Goal: Task Accomplishment & Management: Use online tool/utility

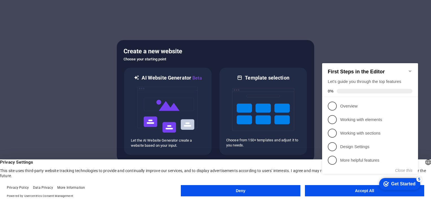
click div "checkmark Get Started 5 First Steps in the Editor Let's guide you through the t…"
click at [409, 69] on icon "Minimize checklist" at bounding box center [410, 71] width 5 height 5
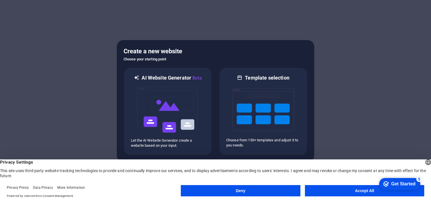
click at [355, 190] on button "Accept All" at bounding box center [364, 190] width 119 height 11
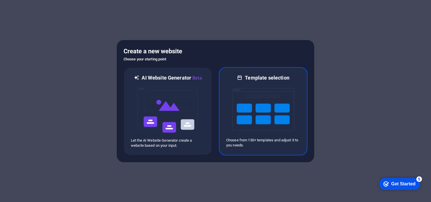
click at [242, 119] on img at bounding box center [263, 109] width 62 height 56
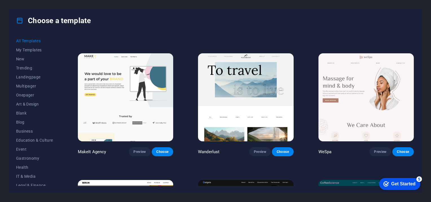
scroll to position [1258, 0]
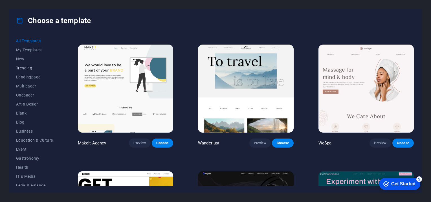
click at [23, 68] on span "Trending" at bounding box center [34, 68] width 37 height 5
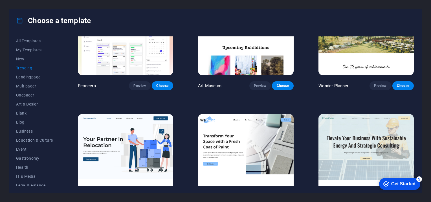
scroll to position [0, 0]
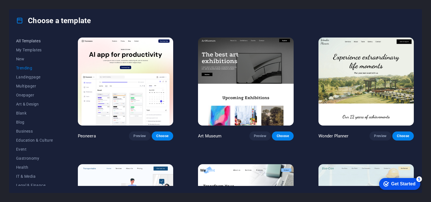
click at [35, 39] on span "All Templates" at bounding box center [34, 41] width 37 height 5
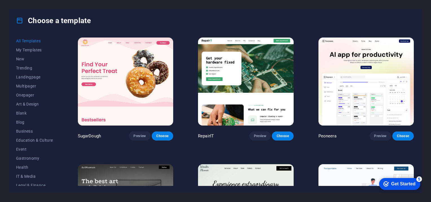
click at [41, 19] on h4 "Choose a template" at bounding box center [53, 20] width 75 height 9
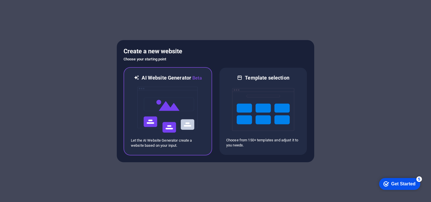
click at [165, 104] on img at bounding box center [168, 109] width 62 height 56
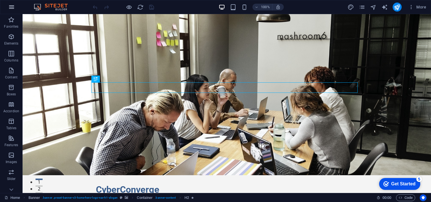
click at [10, 8] on icon "button" at bounding box center [11, 7] width 7 height 7
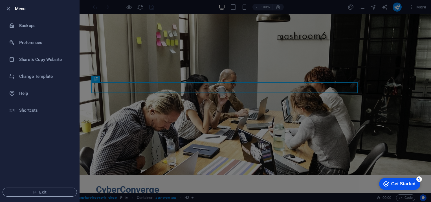
click at [104, 59] on div at bounding box center [215, 101] width 431 height 202
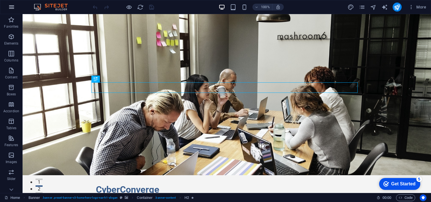
click at [9, 6] on icon "button" at bounding box center [11, 7] width 7 height 7
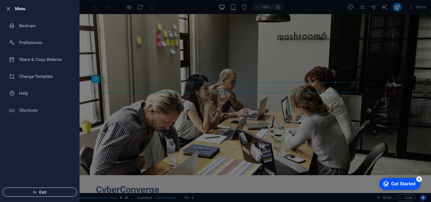
click at [24, 193] on span "Exit" at bounding box center [39, 192] width 65 height 5
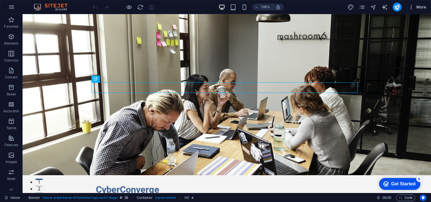
click at [411, 8] on icon "button" at bounding box center [411, 7] width 6 height 6
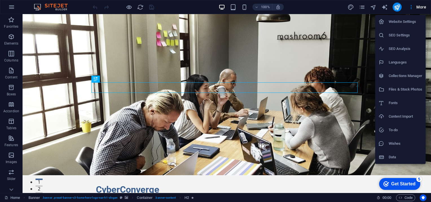
click at [386, 9] on div at bounding box center [215, 101] width 431 height 202
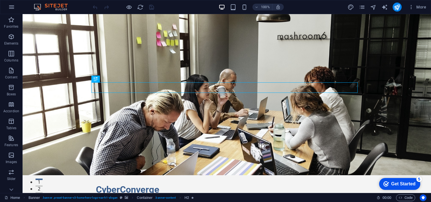
click at [51, 6] on img at bounding box center [53, 7] width 42 height 7
click at [16, 7] on button "button" at bounding box center [12, 7] width 14 height 14
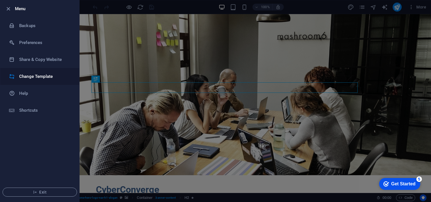
click at [48, 75] on h6 "Change Template" at bounding box center [45, 76] width 52 height 7
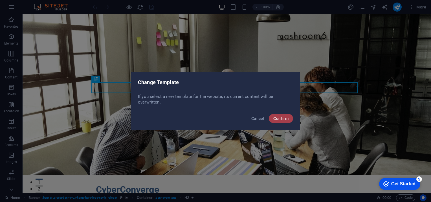
click at [276, 120] on span "Confirm" at bounding box center [280, 118] width 15 height 5
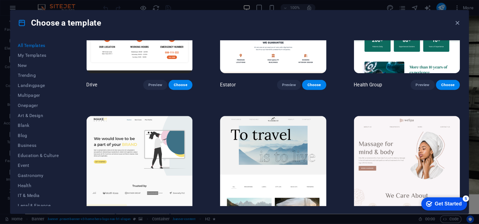
scroll to position [1351, 0]
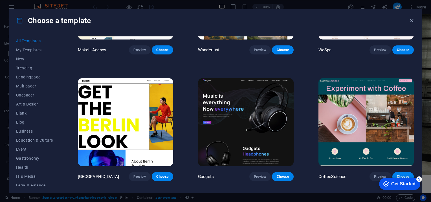
click at [251, 119] on img at bounding box center [245, 122] width 95 height 88
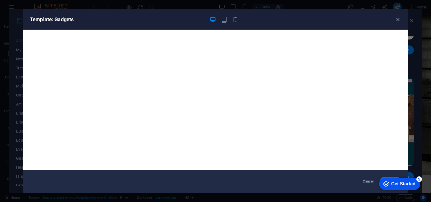
click at [398, 183] on div "Get Started" at bounding box center [403, 183] width 24 height 5
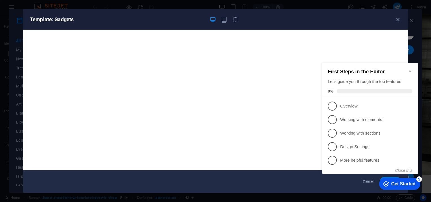
click at [409, 69] on icon "Minimize checklist" at bounding box center [410, 71] width 5 height 5
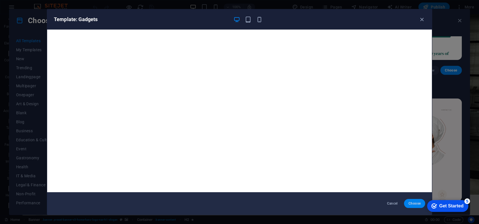
click at [413, 202] on span "Choose" at bounding box center [414, 204] width 12 height 5
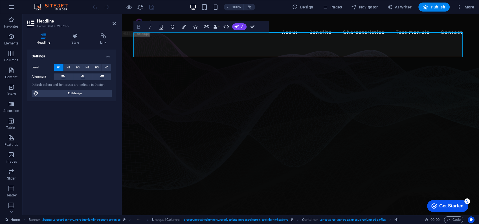
click at [139, 26] on icon "button" at bounding box center [138, 27] width 3 height 4
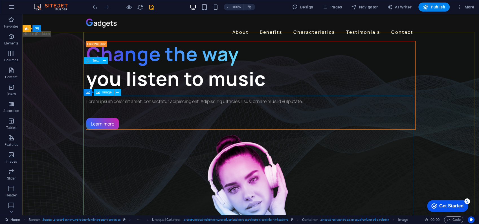
click at [103, 92] on span "Image" at bounding box center [106, 92] width 9 height 3
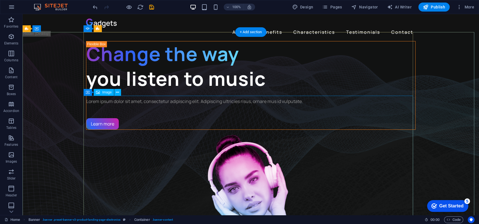
select select "%"
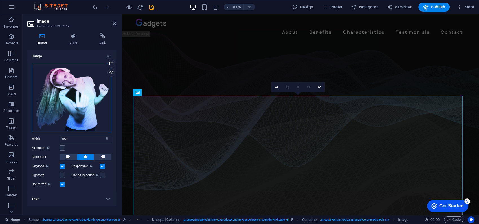
click at [75, 99] on div "Drag files here, click to choose files or select files from Files or our free s…" at bounding box center [72, 98] width 80 height 69
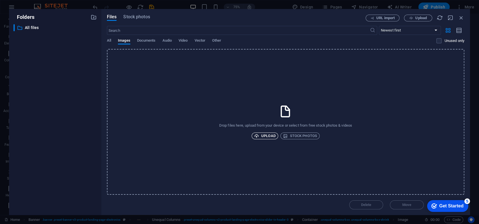
click at [271, 136] on span "Upload" at bounding box center [264, 136] width 21 height 7
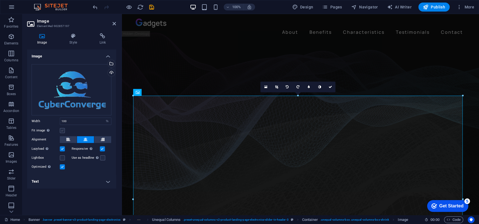
click at [63, 129] on label at bounding box center [62, 130] width 5 height 5
click at [0, 0] on input "Fit image Automatically fit image to a fixed width and height" at bounding box center [0, 0] width 0 height 0
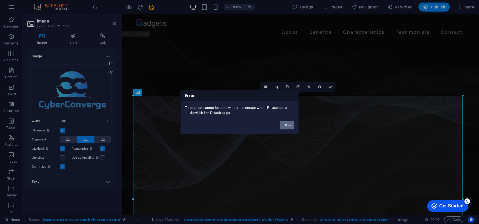
click at [289, 124] on button "Okay" at bounding box center [287, 125] width 14 height 8
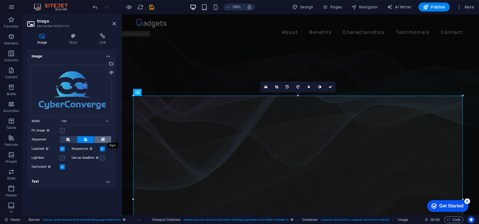
click at [105, 138] on button at bounding box center [102, 139] width 17 height 7
click at [88, 139] on button at bounding box center [85, 139] width 17 height 7
click at [99, 139] on button at bounding box center [102, 139] width 17 height 7
click at [86, 140] on icon at bounding box center [85, 139] width 4 height 7
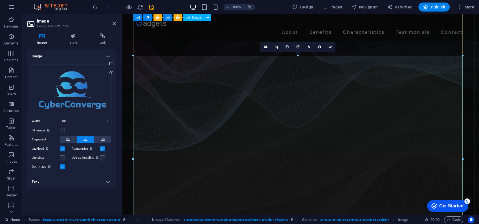
scroll to position [39, 0]
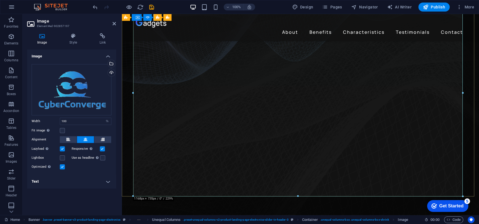
scroll to position [106, 0]
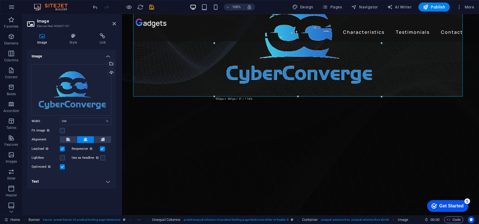
drag, startPoint x: 462, startPoint y: 196, endPoint x: 298, endPoint y: 24, distance: 237.8
type input "592"
select select "px"
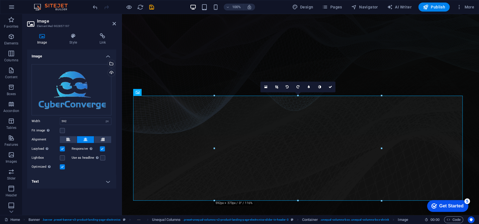
scroll to position [0, 0]
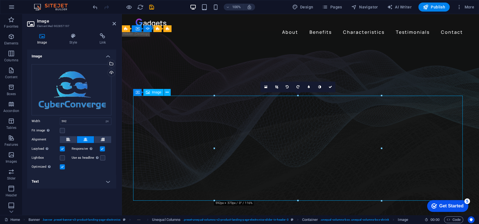
drag, startPoint x: 298, startPoint y: 141, endPoint x: 300, endPoint y: 115, distance: 26.3
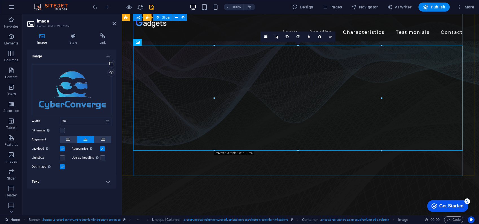
scroll to position [50, 0]
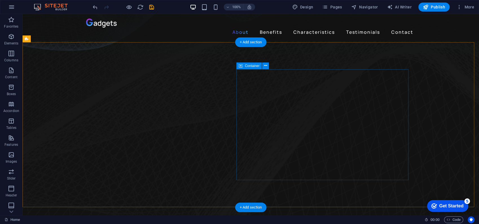
scroll to position [183, 0]
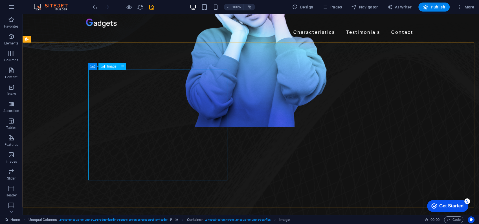
click at [112, 66] on span "Image" at bounding box center [111, 66] width 9 height 3
select select "%"
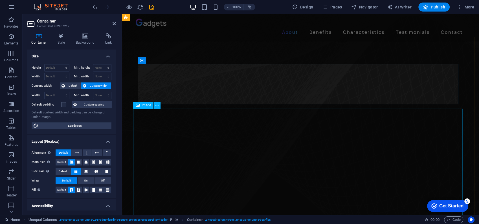
scroll to position [174, 0]
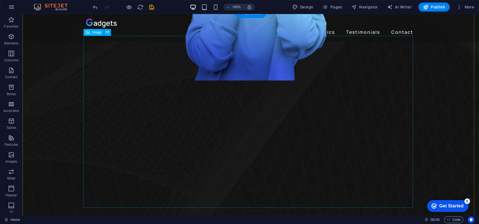
scroll to position [310, 0]
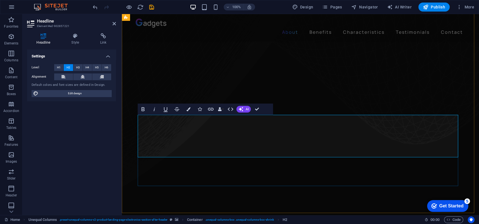
drag, startPoint x: 202, startPoint y: 131, endPoint x: 167, endPoint y: 133, distance: 35.0
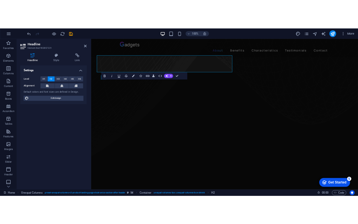
scroll to position [347, 0]
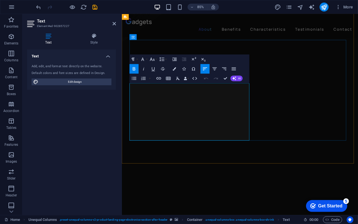
drag, startPoint x: 270, startPoint y: 163, endPoint x: 264, endPoint y: 155, distance: 9.5
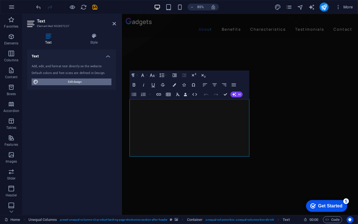
click at [80, 84] on span "Edit design" at bounding box center [75, 82] width 70 height 7
select select "px"
select select "400"
select select "px"
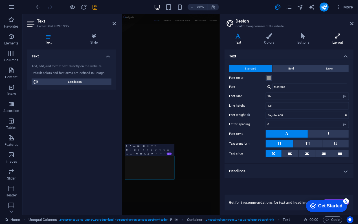
click at [336, 41] on h4 "Layout" at bounding box center [337, 39] width 31 height 12
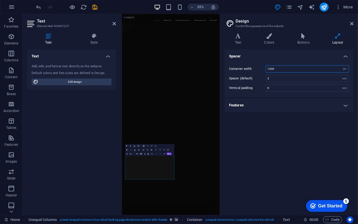
click at [273, 69] on input "1200" at bounding box center [307, 69] width 83 height 7
type input "1800"
click at [279, 135] on div "Spacer Container width 1800 rem px Spacer (default) 2 rem Vertical padding 6 re…" at bounding box center [288, 130] width 129 height 161
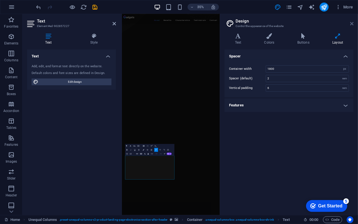
click at [350, 25] on icon at bounding box center [351, 23] width 3 height 5
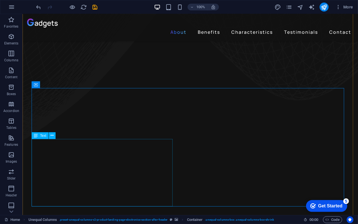
click at [42, 137] on span "Text" at bounding box center [43, 135] width 6 height 3
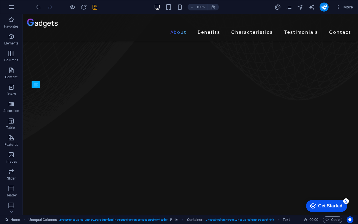
drag, startPoint x: 65, startPoint y: 151, endPoint x: 81, endPoint y: 141, distance: 19.1
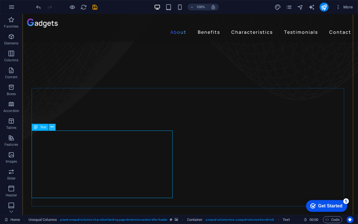
click at [52, 128] on icon at bounding box center [52, 127] width 3 height 6
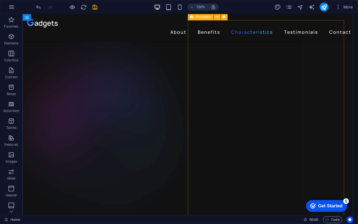
scroll to position [822, 0]
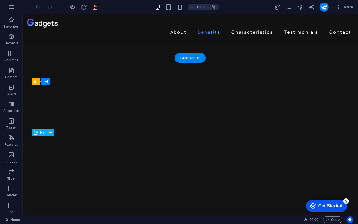
scroll to position [617, 0]
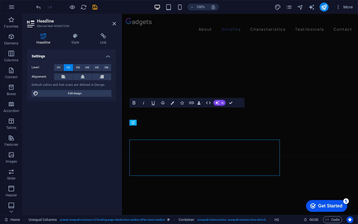
scroll to position [592, 0]
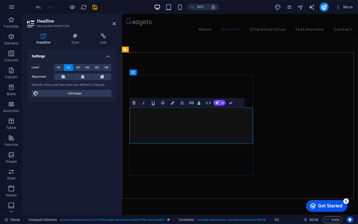
drag, startPoint x: 262, startPoint y: 140, endPoint x: 133, endPoint y: 139, distance: 128.8
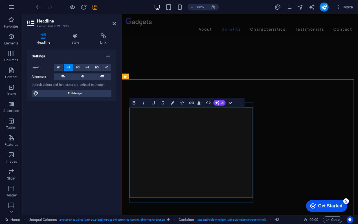
scroll to position [556, 0]
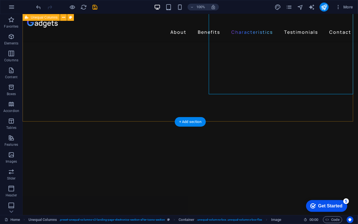
scroll to position [751, 0]
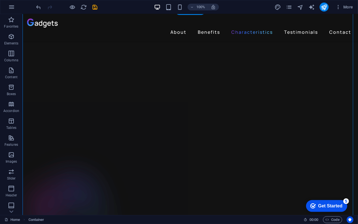
scroll to position [864, 0]
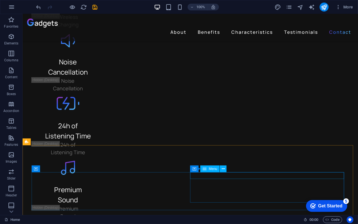
scroll to position [1569, 0]
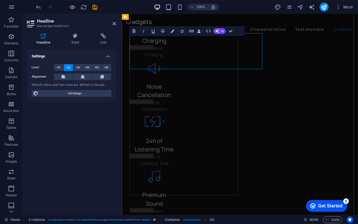
scroll to position [1573, 0]
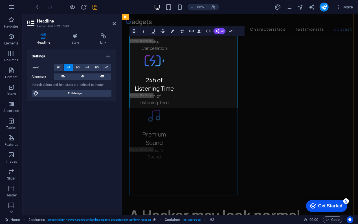
drag, startPoint x: 132, startPoint y: 94, endPoint x: 209, endPoint y: 107, distance: 77.1
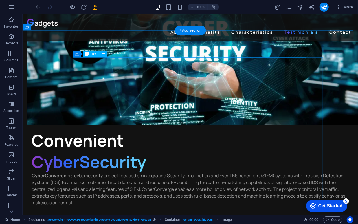
scroll to position [1361, 0]
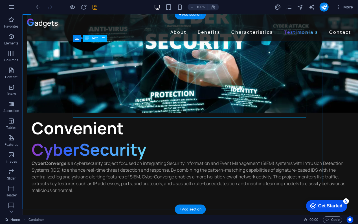
scroll to position [1373, 0]
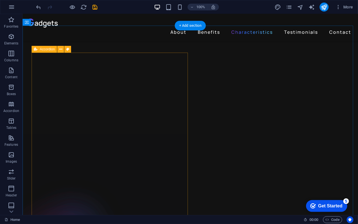
scroll to position [805, 0]
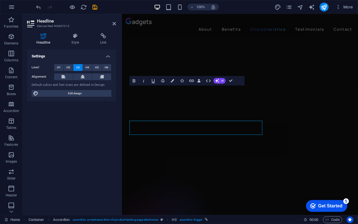
scroll to position [761, 0]
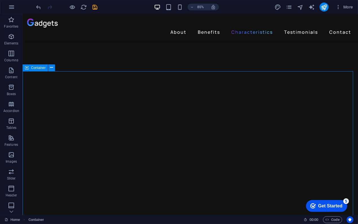
scroll to position [803, 0]
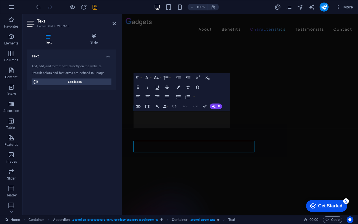
scroll to position [759, 0]
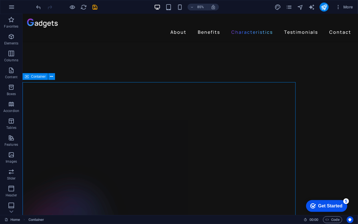
scroll to position [794, 0]
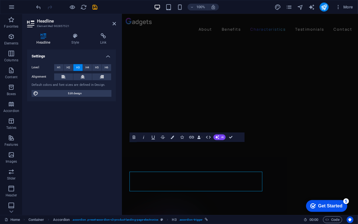
scroll to position [741, 0]
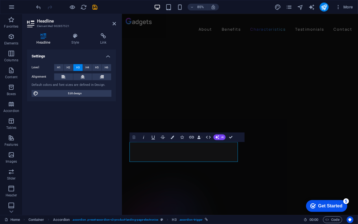
click at [133, 138] on icon "button" at bounding box center [134, 137] width 3 height 3
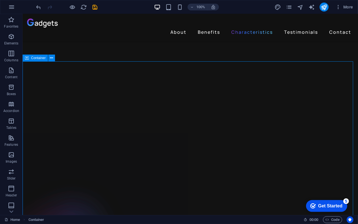
scroll to position [815, 0]
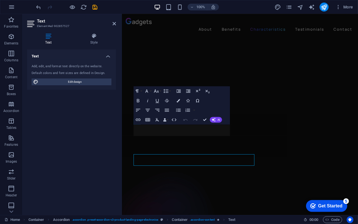
scroll to position [790, 0]
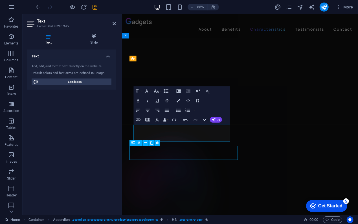
scroll to position [834, 0]
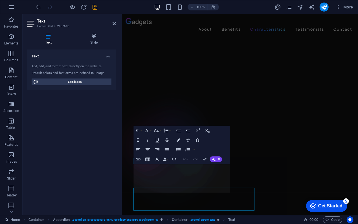
scroll to position [790, 0]
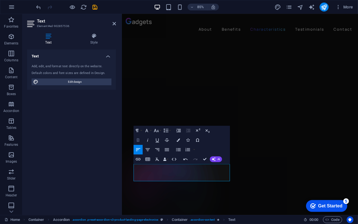
click at [140, 141] on icon "button" at bounding box center [138, 141] width 6 height 6
click at [139, 140] on icon "button" at bounding box center [138, 140] width 3 height 3
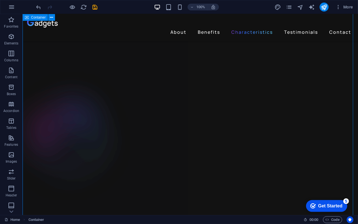
scroll to position [920, 0]
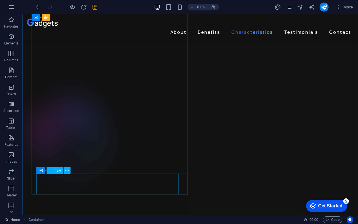
click at [103, 181] on div "H1 Banner Banner Container Container Banner Slider Unequal Columns Container Co…" at bounding box center [190, 114] width 335 height 201
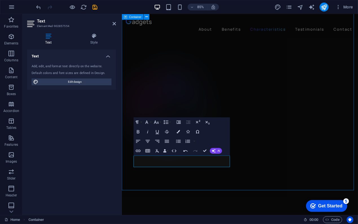
scroll to position [920, 0]
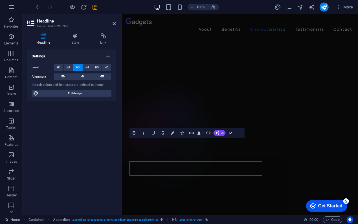
scroll to position [885, 0]
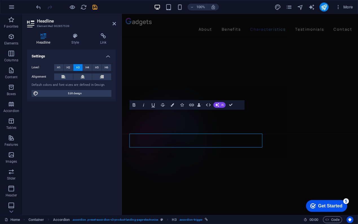
scroll to position [879, 0]
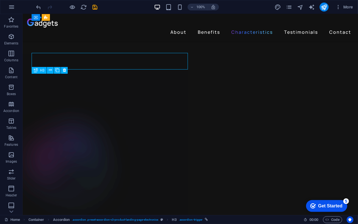
scroll to position [913, 0]
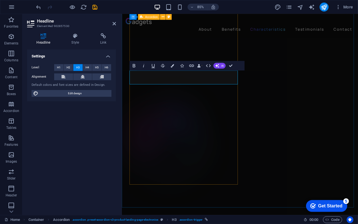
scroll to position [879, 0]
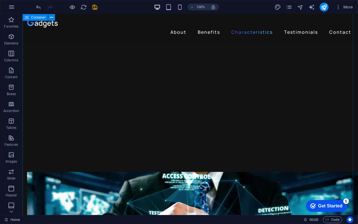
scroll to position [1123, 0]
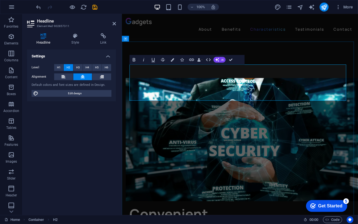
scroll to position [1081, 0]
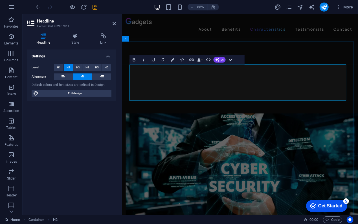
drag, startPoint x: 290, startPoint y: 87, endPoint x: 155, endPoint y: 86, distance: 135.6
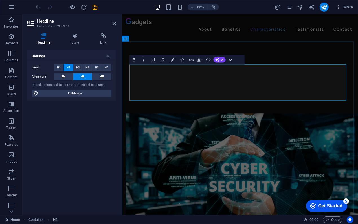
drag, startPoint x: 336, startPoint y: 103, endPoint x: 184, endPoint y: 110, distance: 152.1
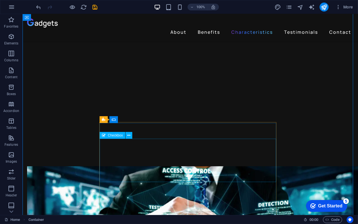
scroll to position [1148, 0]
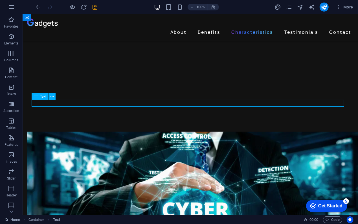
scroll to position [1127, 0]
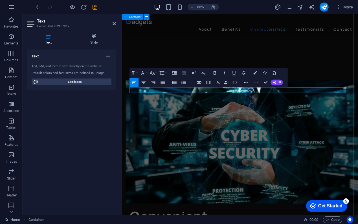
scroll to position [1148, 0]
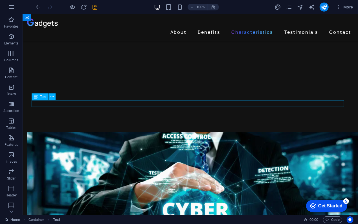
scroll to position [1127, 0]
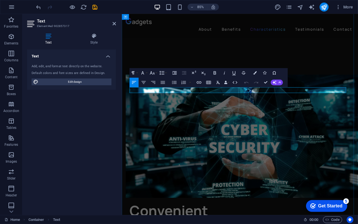
click at [144, 85] on icon "button" at bounding box center [144, 83] width 6 height 6
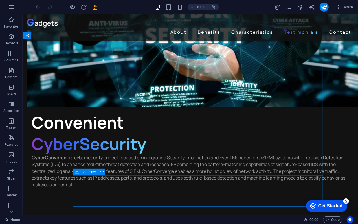
scroll to position [1372, 0]
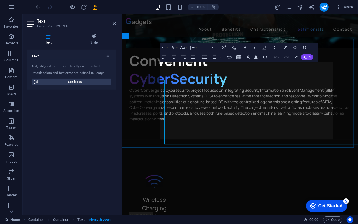
scroll to position [1350, 0]
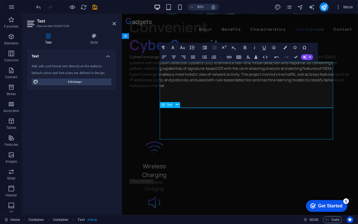
scroll to position [1372, 0]
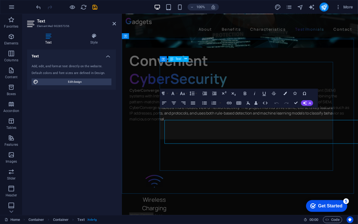
scroll to position [1350, 0]
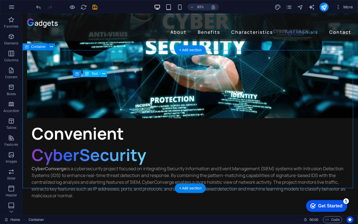
scroll to position [1365, 0]
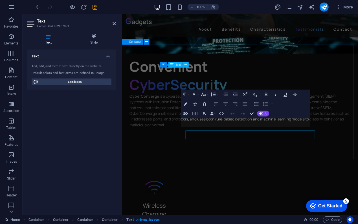
scroll to position [1344, 0]
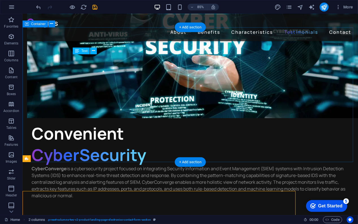
scroll to position [1365, 0]
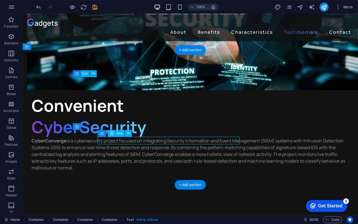
scroll to position [1344, 0]
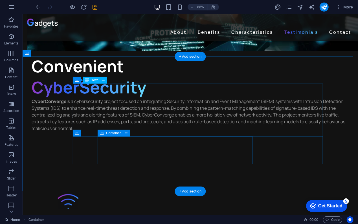
scroll to position [1359, 0]
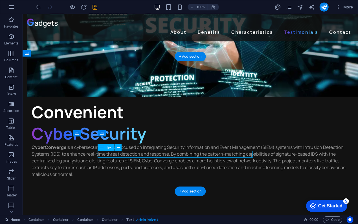
scroll to position [1337, 0]
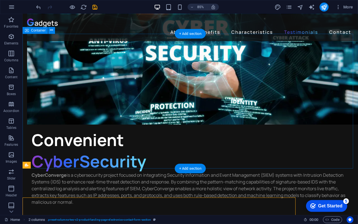
scroll to position [1359, 0]
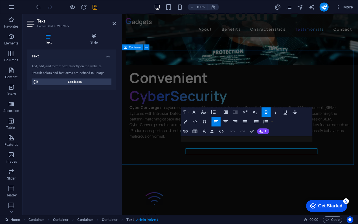
scroll to position [1337, 0]
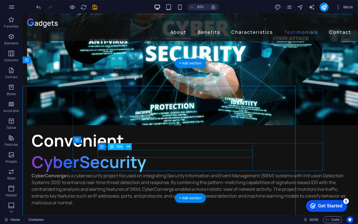
scroll to position [1352, 0]
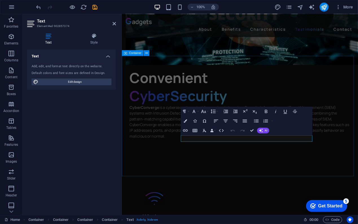
scroll to position [1330, 0]
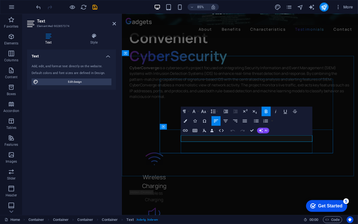
click at [207, 112] on button "Font Size" at bounding box center [204, 112] width 9 height 10
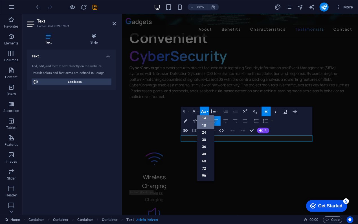
scroll to position [45, 0]
click at [204, 118] on link "14" at bounding box center [205, 118] width 17 height 7
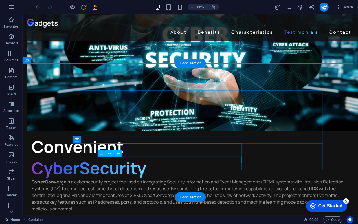
scroll to position [1352, 0]
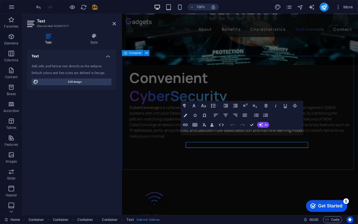
scroll to position [1330, 0]
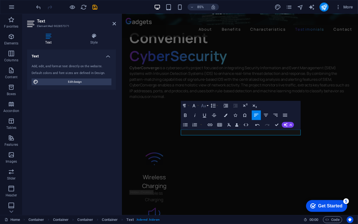
click at [204, 106] on icon "button" at bounding box center [204, 106] width 6 height 6
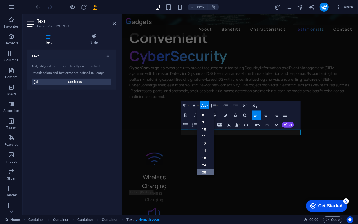
click at [207, 171] on link "30" at bounding box center [205, 172] width 17 height 7
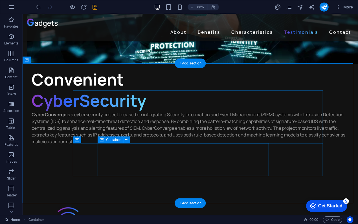
scroll to position [1352, 0]
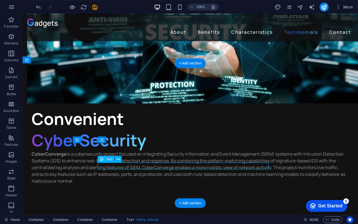
scroll to position [1330, 0]
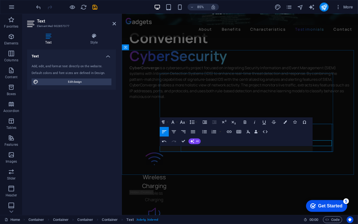
scroll to position [1337, 0]
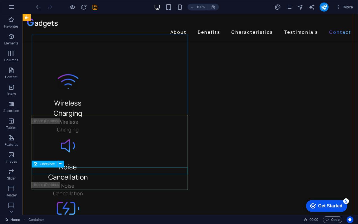
scroll to position [1555, 0]
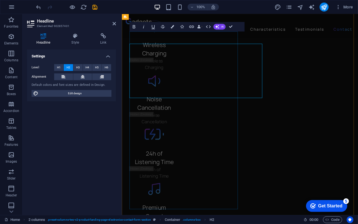
scroll to position [1540, 0]
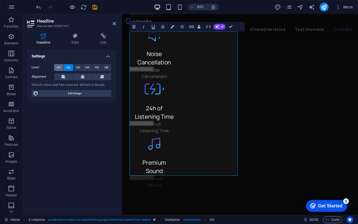
click at [58, 68] on span "H1" at bounding box center [59, 67] width 4 height 7
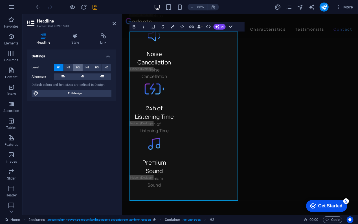
click at [75, 67] on button "H3" at bounding box center [77, 67] width 9 height 7
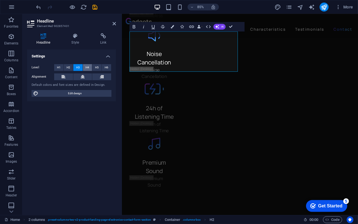
click at [87, 68] on span "H4" at bounding box center [87, 67] width 4 height 7
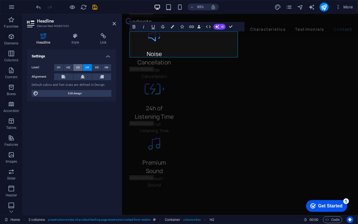
click at [79, 67] on span "H3" at bounding box center [78, 67] width 4 height 7
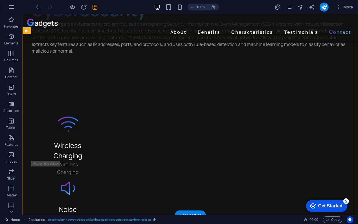
scroll to position [1504, 0]
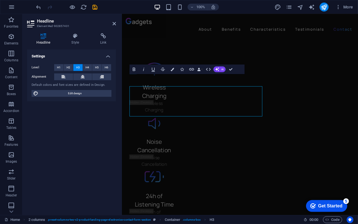
scroll to position [1490, 0]
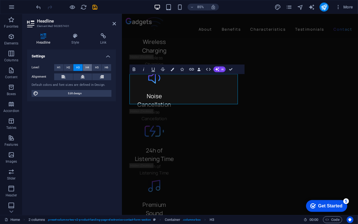
click at [86, 67] on span "H4" at bounding box center [87, 67] width 4 height 7
click at [95, 68] on button "H5" at bounding box center [96, 67] width 9 height 7
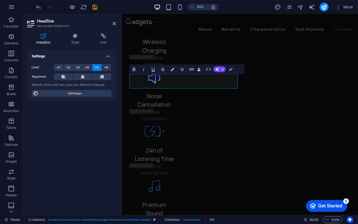
click at [101, 68] on button "H5" at bounding box center [96, 67] width 9 height 7
click at [106, 68] on span "H6" at bounding box center [107, 67] width 4 height 7
click at [70, 67] on button "H2" at bounding box center [68, 67] width 9 height 7
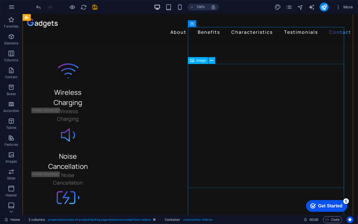
scroll to position [1562, 0]
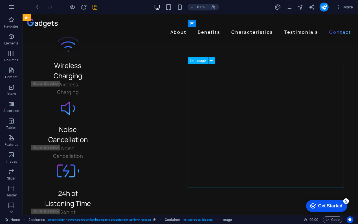
scroll to position [1547, 0]
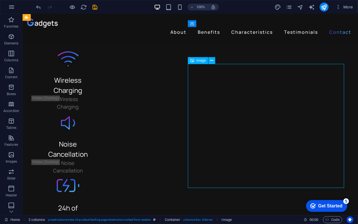
select select "%"
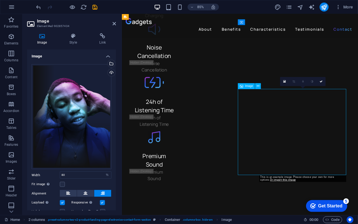
drag, startPoint x: 328, startPoint y: 147, endPoint x: 327, endPoint y: 118, distance: 28.2
drag, startPoint x: 325, startPoint y: 124, endPoint x: 324, endPoint y: 112, distance: 12.7
drag, startPoint x: 324, startPoint y: 174, endPoint x: 331, endPoint y: 87, distance: 87.6
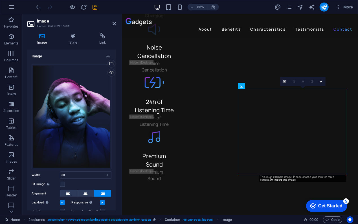
drag, startPoint x: 325, startPoint y: 142, endPoint x: 327, endPoint y: 64, distance: 77.8
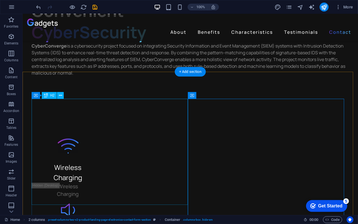
scroll to position [1490, 0]
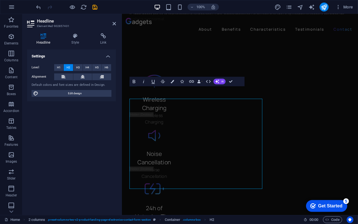
scroll to position [1475, 0]
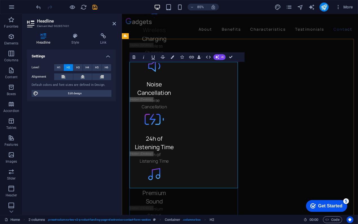
scroll to position [1503, 0]
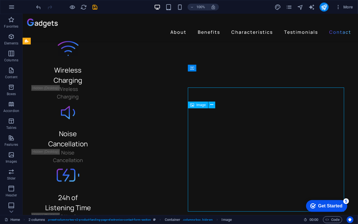
scroll to position [1518, 0]
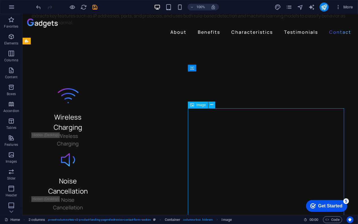
select select "%"
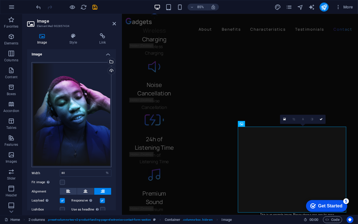
scroll to position [0, 0]
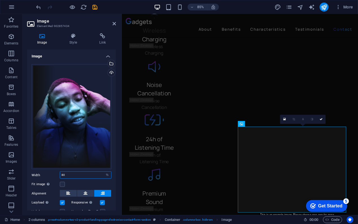
click at [99, 172] on input "80" at bounding box center [85, 175] width 51 height 7
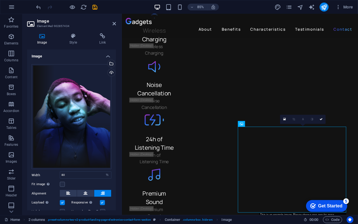
drag, startPoint x: 337, startPoint y: 192, endPoint x: 339, endPoint y: 121, distance: 70.2
click at [259, 123] on icon at bounding box center [257, 123] width 3 height 5
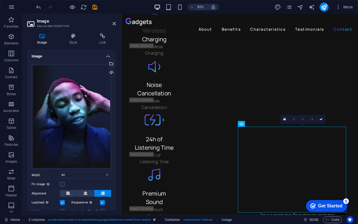
drag, startPoint x: 302, startPoint y: 185, endPoint x: 307, endPoint y: 139, distance: 46.2
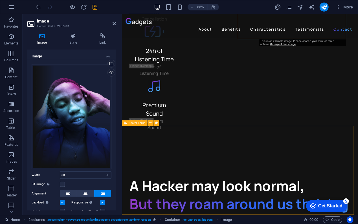
scroll to position [1708, 0]
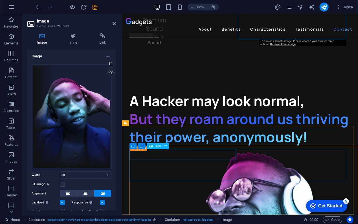
select select "px"
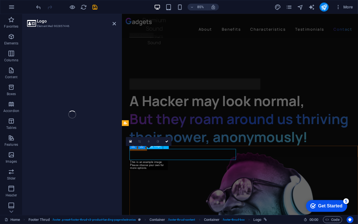
select select "px"
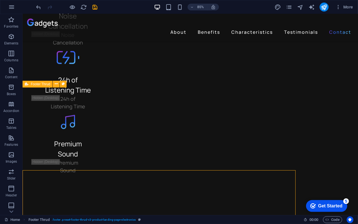
scroll to position [1704, 0]
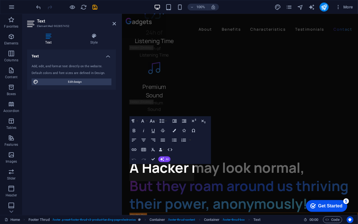
scroll to position [1708, 0]
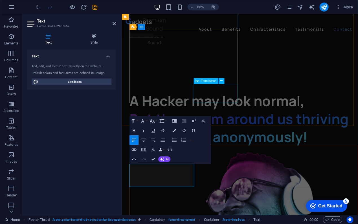
scroll to position [149, 2]
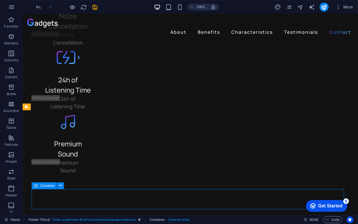
scroll to position [1704, 0]
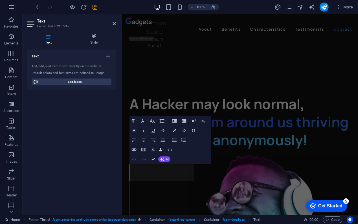
scroll to position [1708, 0]
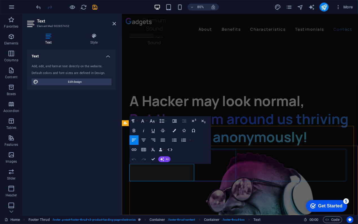
drag, startPoint x: 171, startPoint y: 199, endPoint x: 135, endPoint y: 195, distance: 36.6
click at [154, 121] on icon "button" at bounding box center [152, 121] width 6 height 6
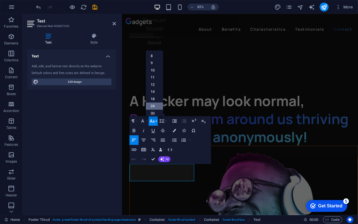
click at [157, 106] on link "24" at bounding box center [154, 106] width 17 height 7
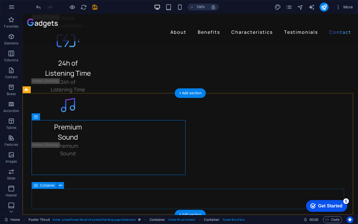
scroll to position [1721, 0]
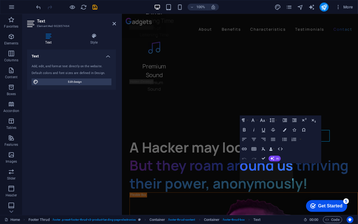
scroll to position [1708, 0]
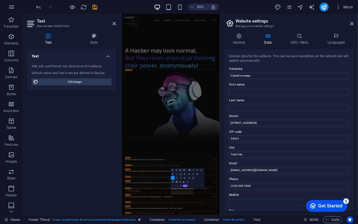
scroll to position [1685, 0]
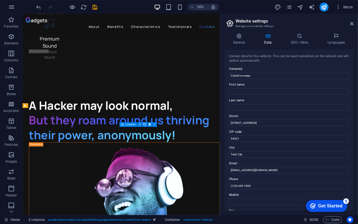
scroll to position [1708, 0]
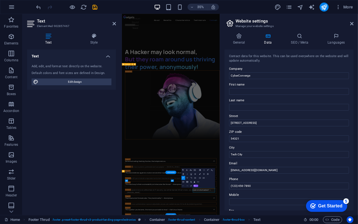
scroll to position [1685, 0]
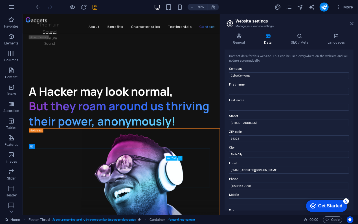
click at [352, 23] on icon at bounding box center [351, 23] width 3 height 5
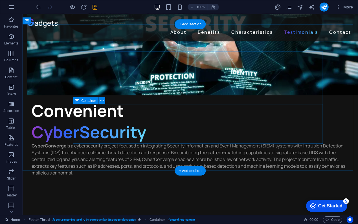
scroll to position [1390, 0]
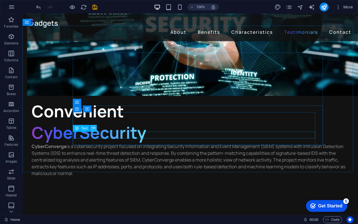
click at [94, 128] on icon at bounding box center [93, 128] width 3 height 6
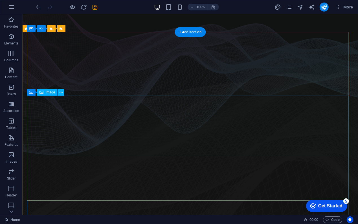
scroll to position [0, 0]
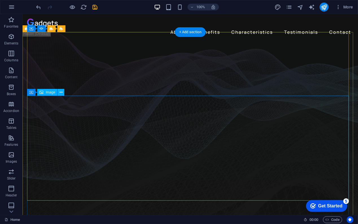
select select "px"
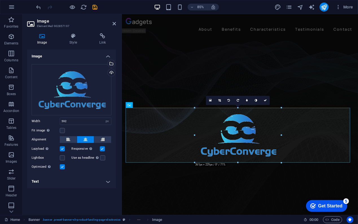
drag, startPoint x: 308, startPoint y: 192, endPoint x: 243, endPoint y: 123, distance: 95.1
type input "361"
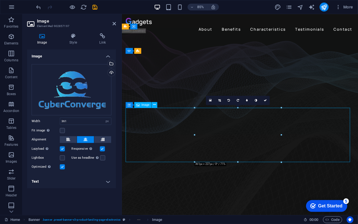
drag, startPoint x: 264, startPoint y: 164, endPoint x: 293, endPoint y: 140, distance: 38.5
click at [104, 138] on icon at bounding box center [103, 139] width 4 height 7
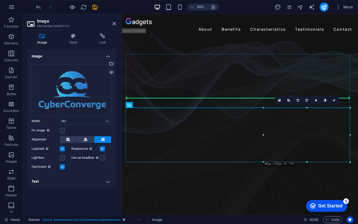
drag, startPoint x: 278, startPoint y: 150, endPoint x: 279, endPoint y: 127, distance: 23.1
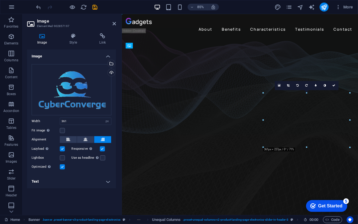
drag, startPoint x: 280, startPoint y: 127, endPoint x: 284, endPoint y: 97, distance: 30.3
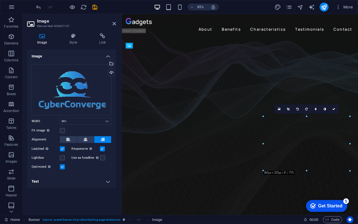
drag, startPoint x: 284, startPoint y: 117, endPoint x: 290, endPoint y: 128, distance: 12.5
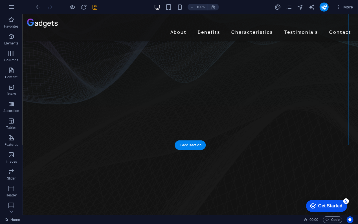
scroll to position [80, 0]
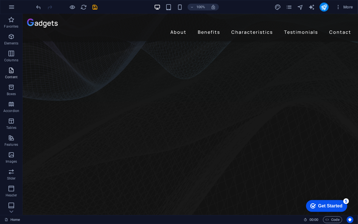
click at [15, 73] on span "Content" at bounding box center [11, 74] width 23 height 14
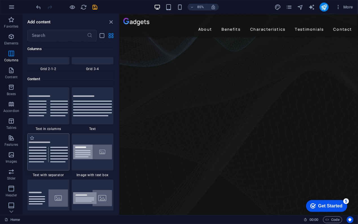
scroll to position [969, 0]
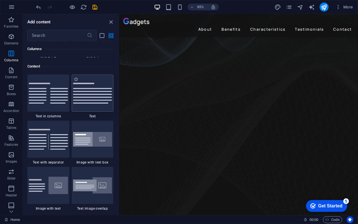
click at [92, 94] on img at bounding box center [92, 93] width 39 height 21
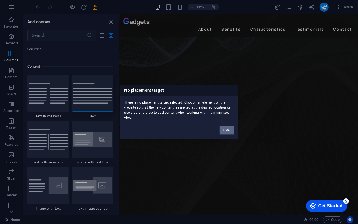
click at [225, 132] on button "Okay" at bounding box center [227, 130] width 14 height 8
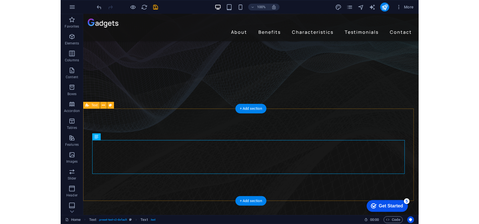
scroll to position [113, 0]
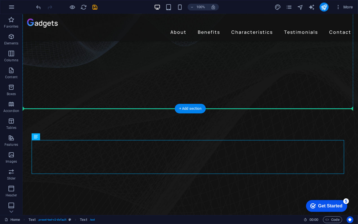
drag, startPoint x: 180, startPoint y: 155, endPoint x: 177, endPoint y: 101, distance: 53.6
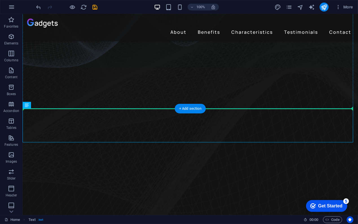
drag, startPoint x: 166, startPoint y: 121, endPoint x: 166, endPoint y: 64, distance: 57.2
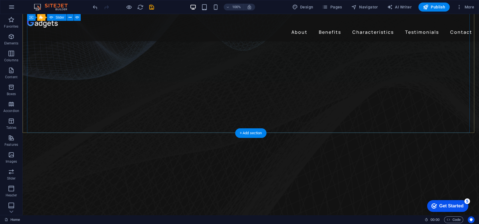
scroll to position [160, 0]
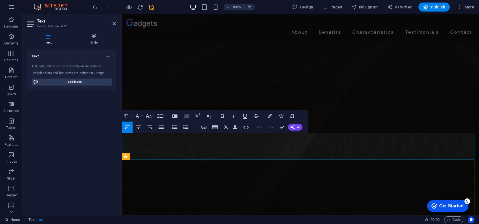
scroll to position [101, 0]
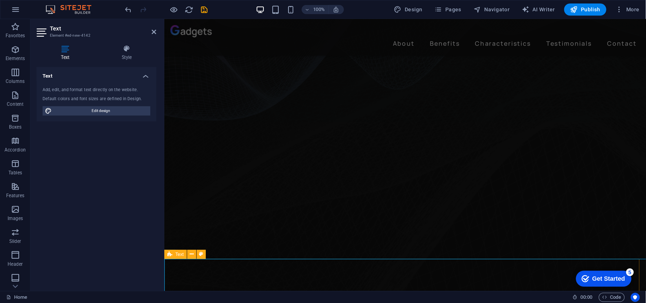
scroll to position [43, 0]
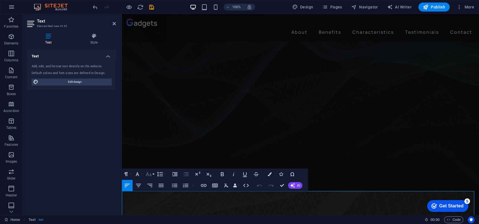
click at [151, 175] on icon "button" at bounding box center [148, 174] width 7 height 7
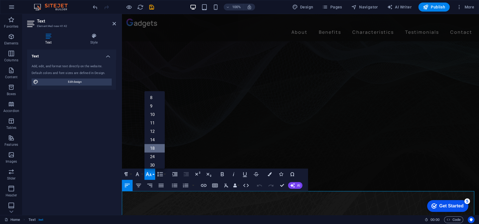
click at [156, 150] on link "18" at bounding box center [154, 148] width 20 height 8
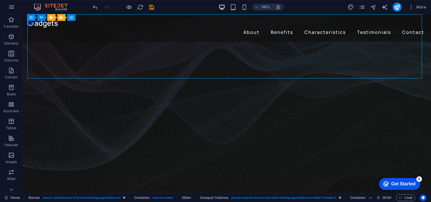
select select "px"
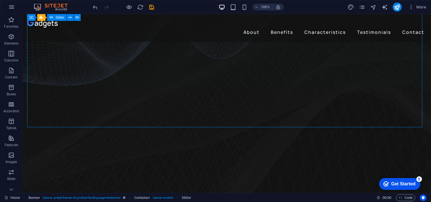
scroll to position [156, 0]
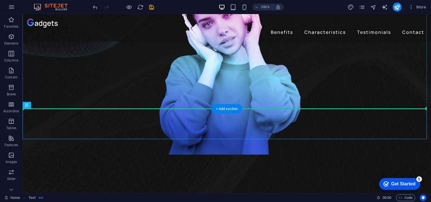
drag, startPoint x: 249, startPoint y: 127, endPoint x: 252, endPoint y: 80, distance: 47.7
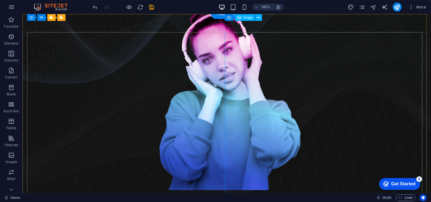
scroll to position [0, 0]
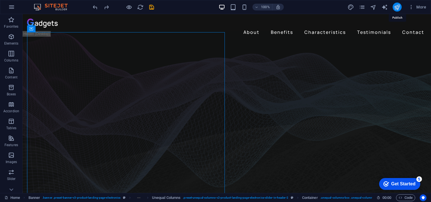
click at [396, 6] on icon "publish" at bounding box center [396, 7] width 6 height 6
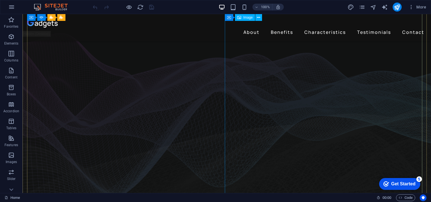
scroll to position [32, 0]
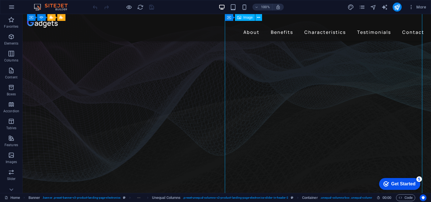
select select "%"
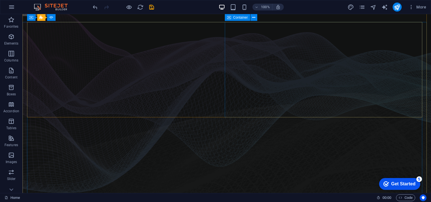
scroll to position [0, 0]
